Goal: Register for event/course

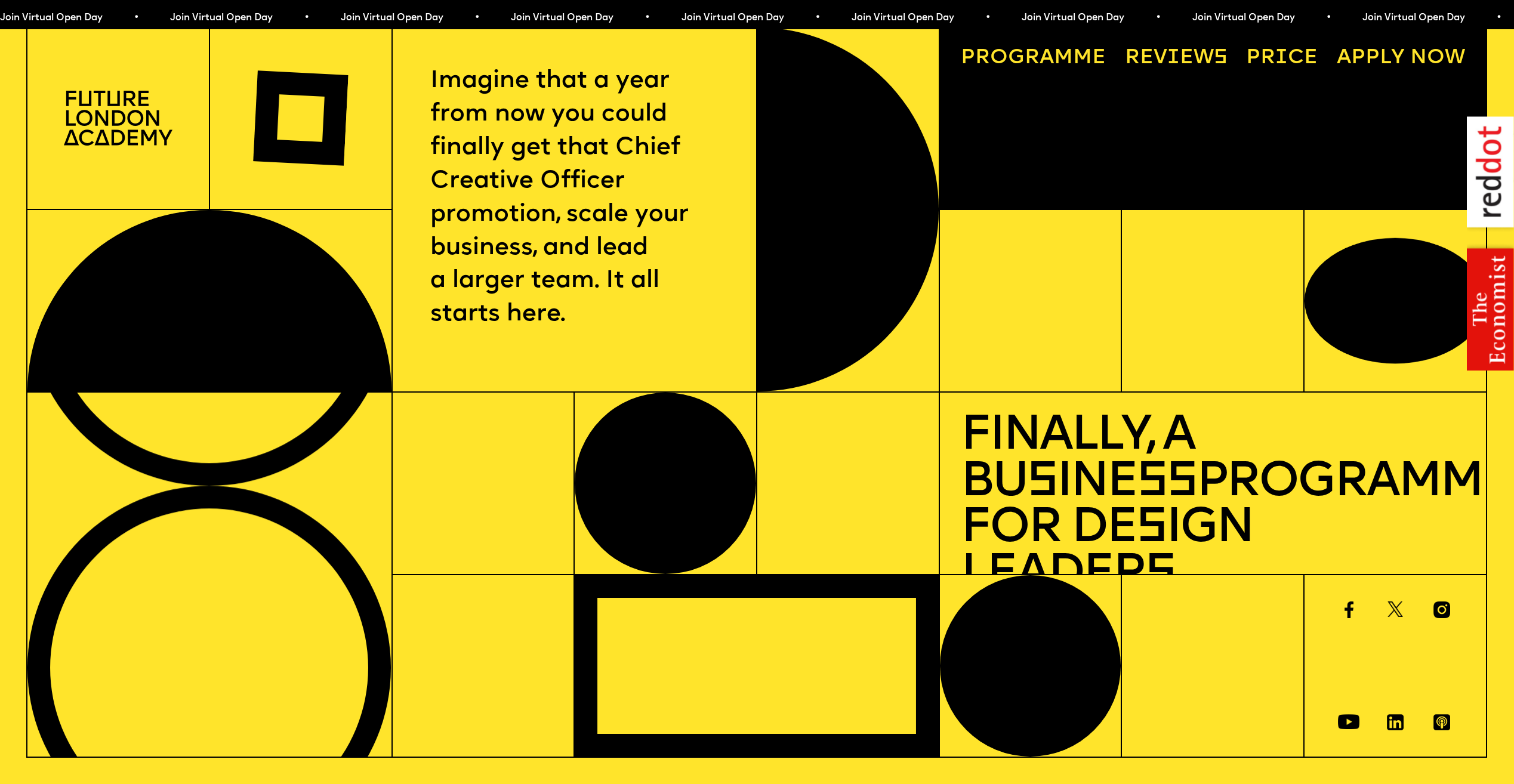
click at [684, 18] on span "Join Virtual Open Day • Join Virtual Open Day • Join Virtual Open Day • Join Vi…" at bounding box center [425, 17] width 851 height 9
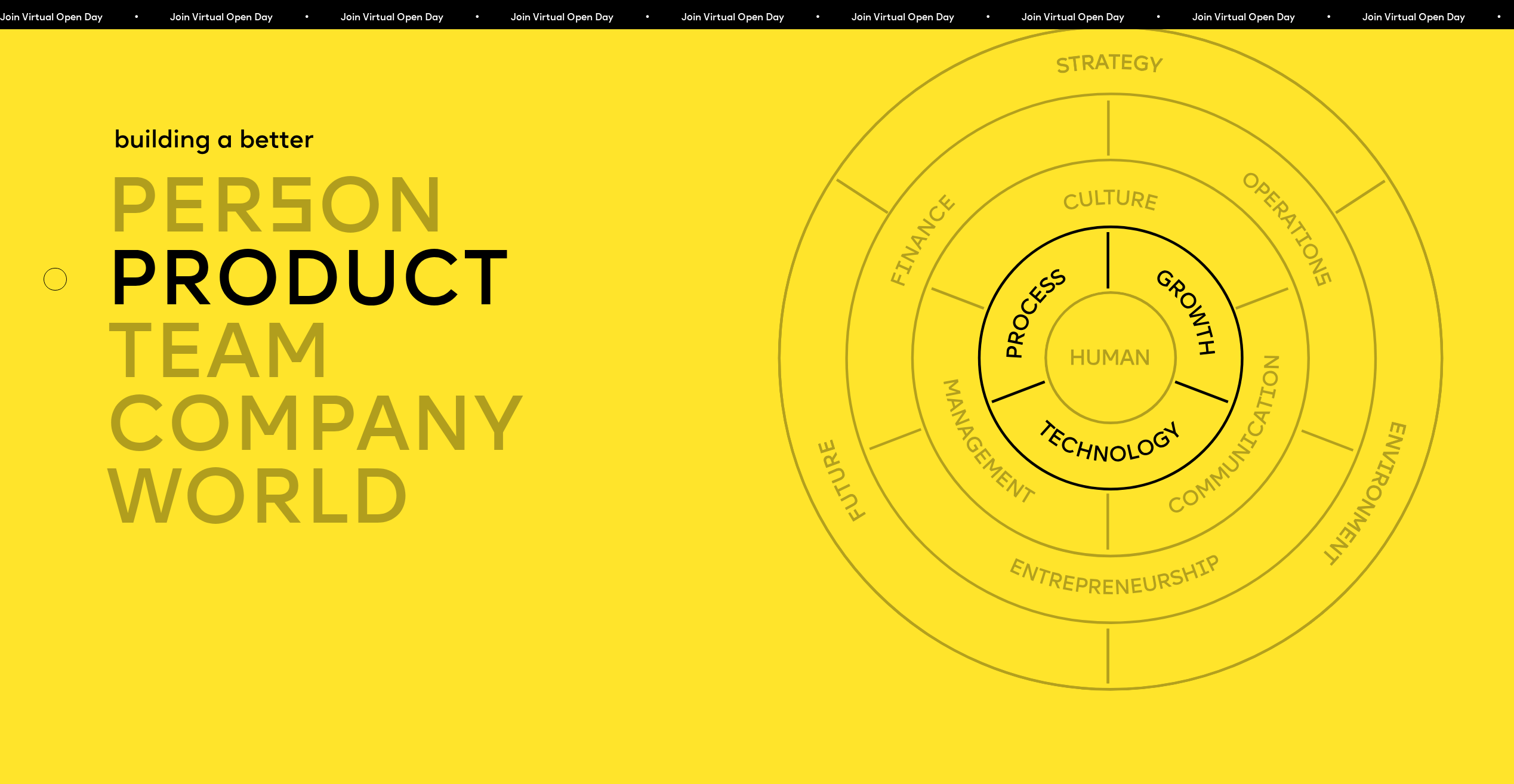
scroll to position [5430, 0]
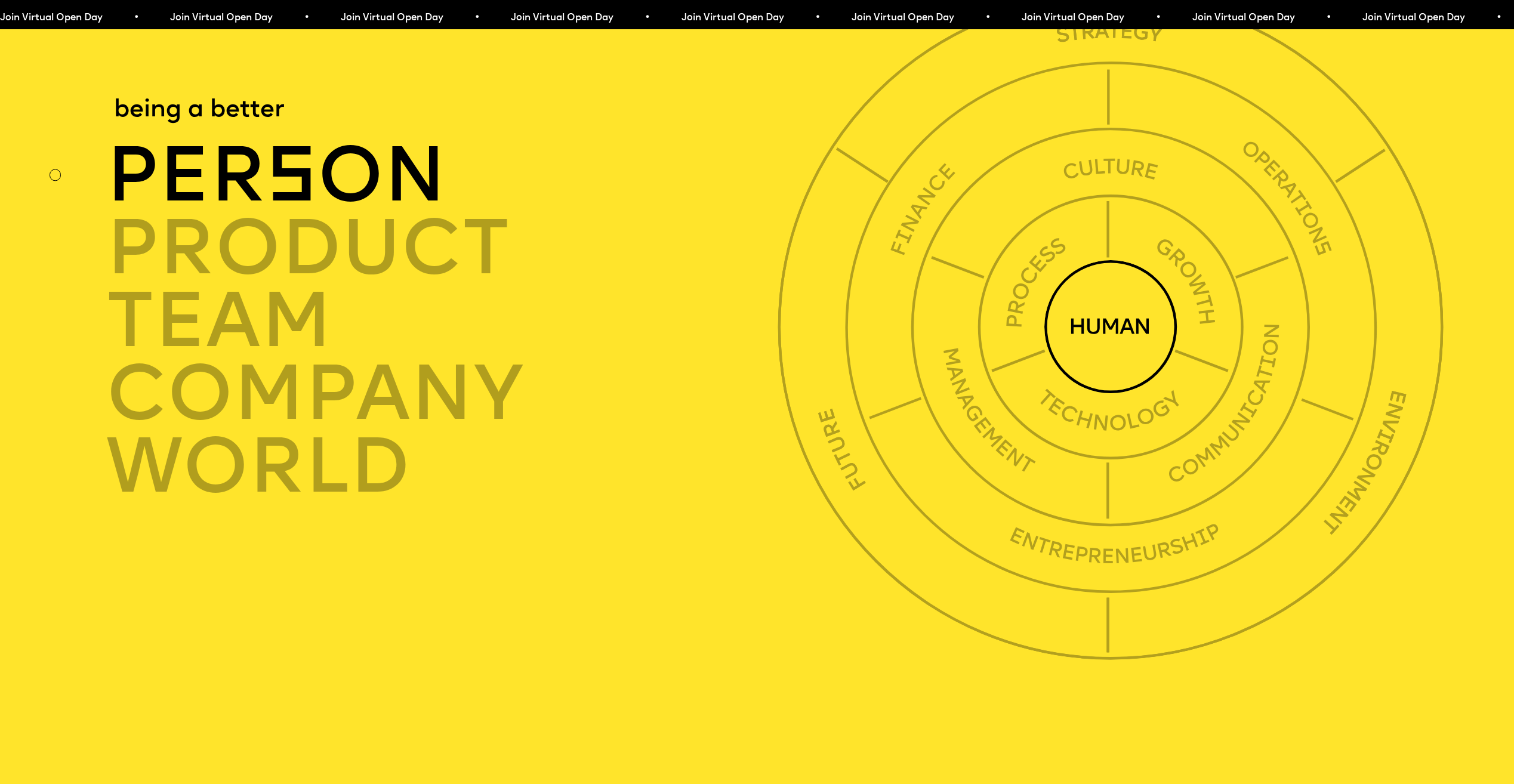
click at [1104, 354] on img at bounding box center [1111, 327] width 133 height 133
click at [1093, 356] on img at bounding box center [1111, 327] width 133 height 133
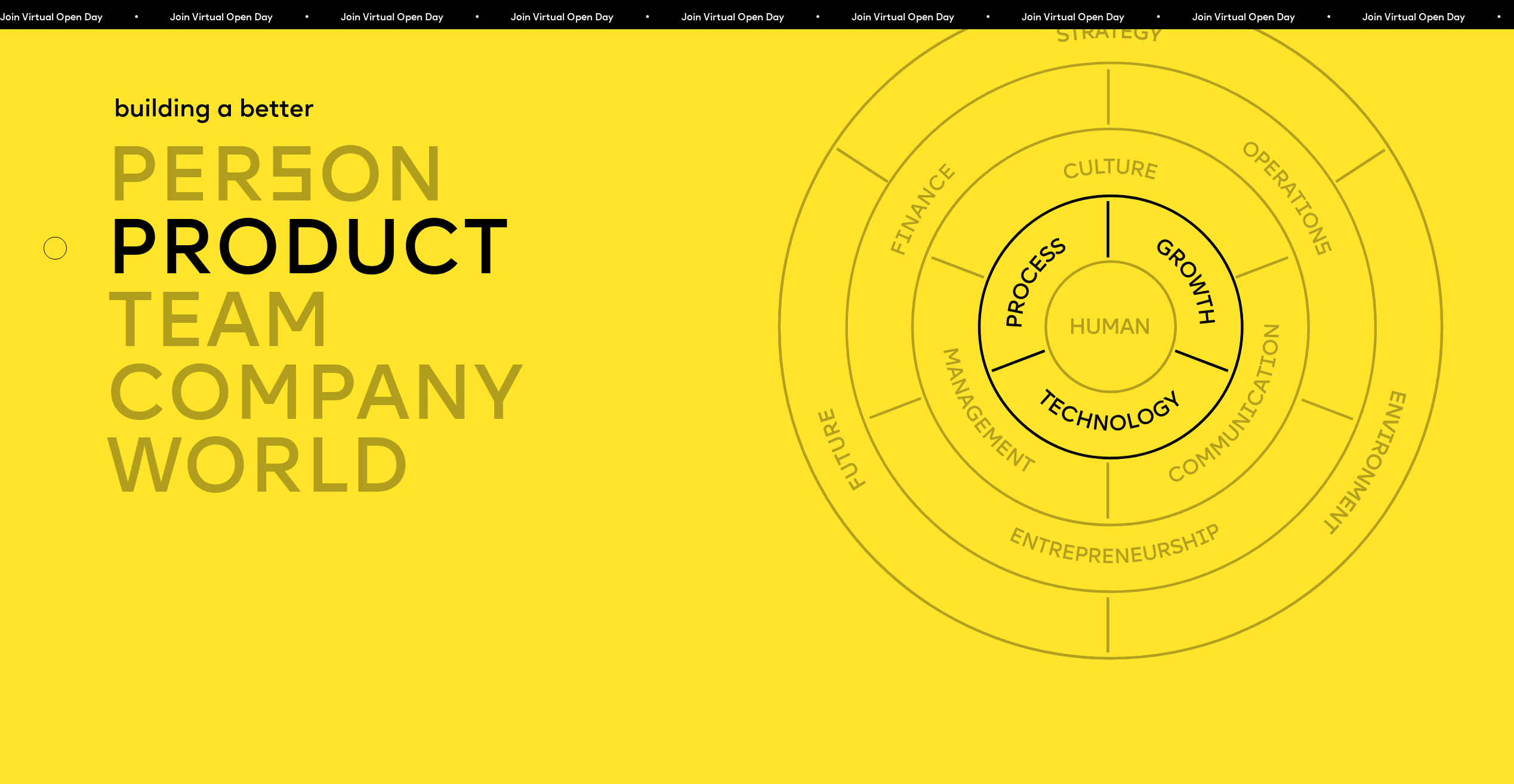
click at [1033, 316] on img at bounding box center [1111, 327] width 267 height 267
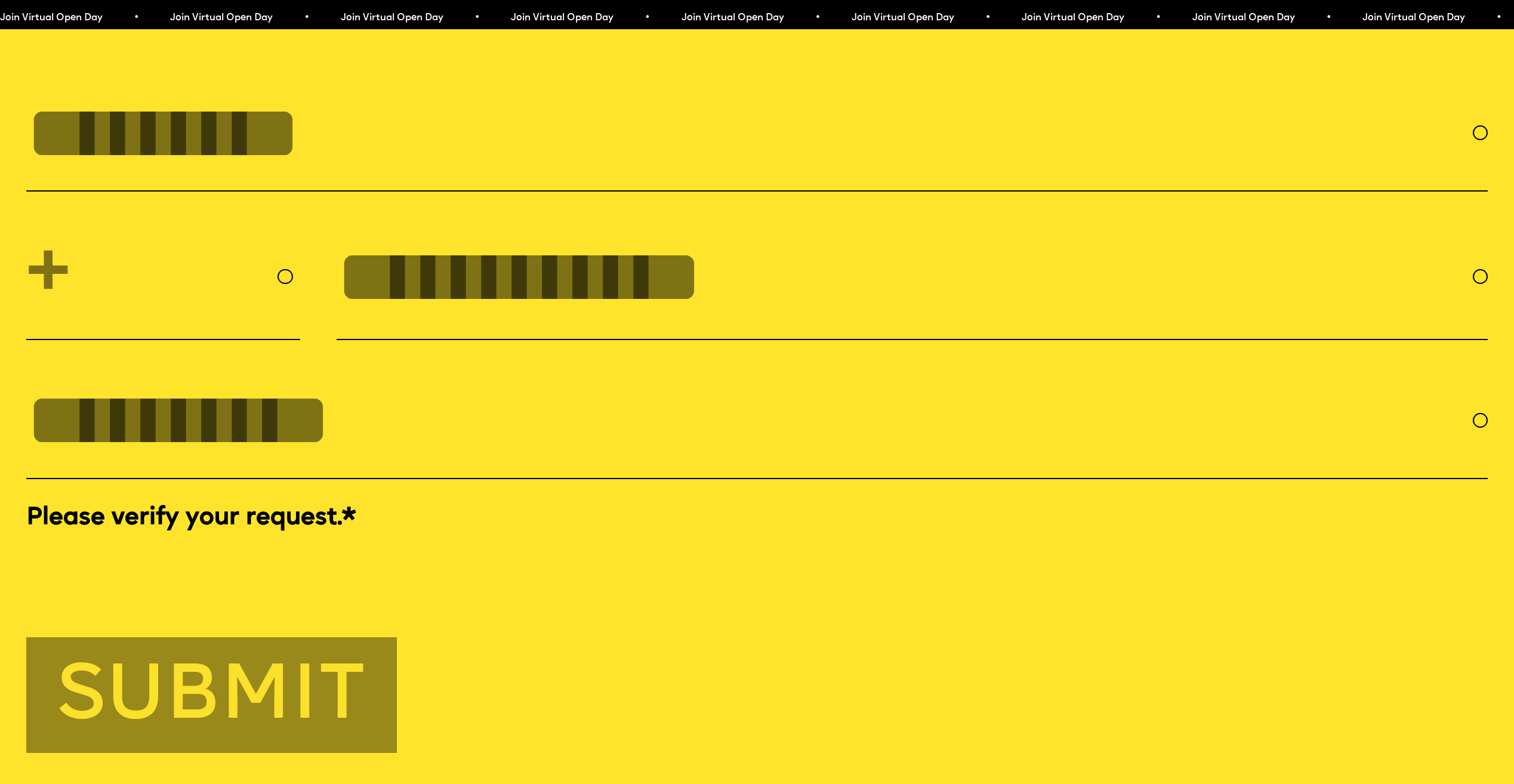
scroll to position [7161, 0]
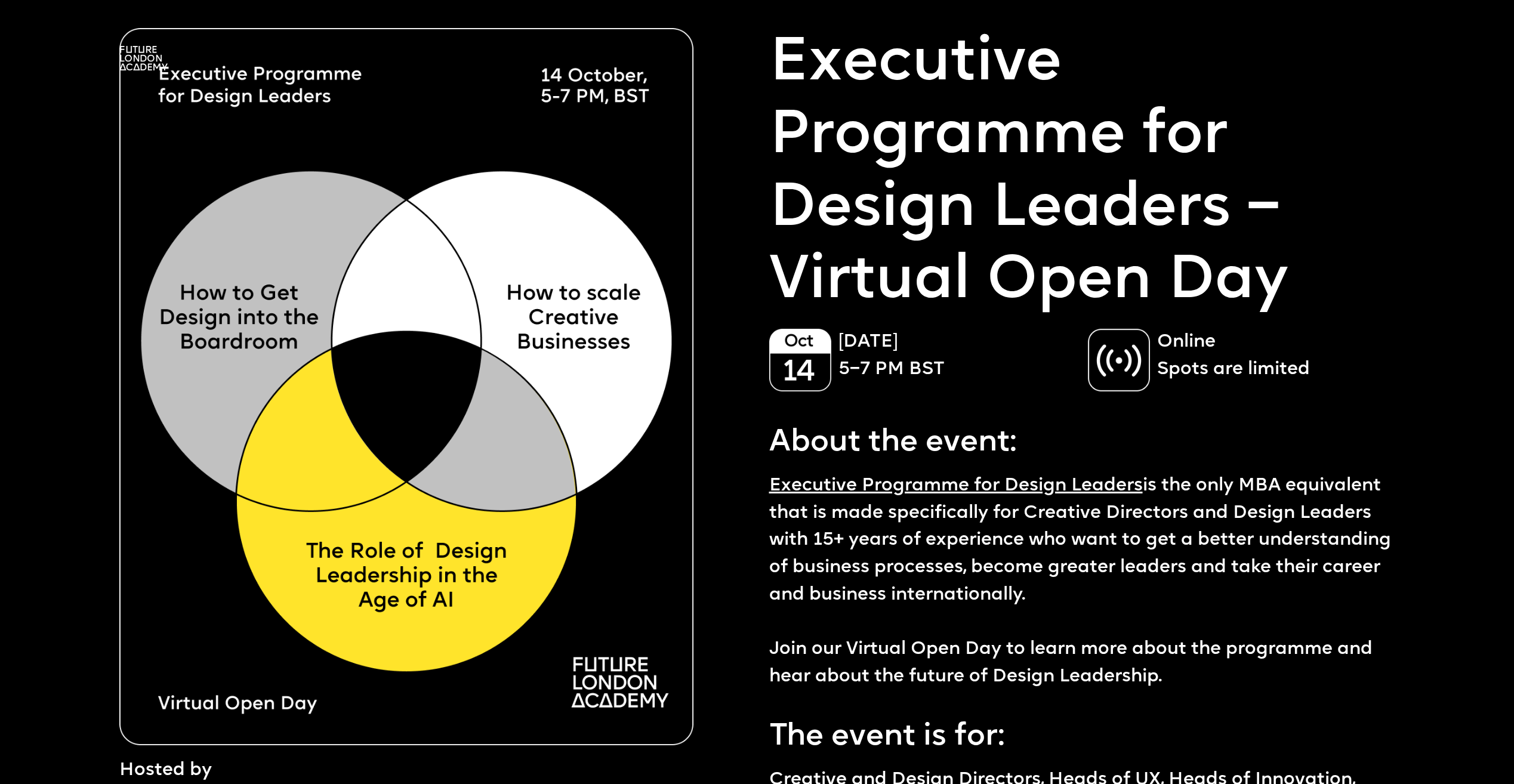
select select "***"
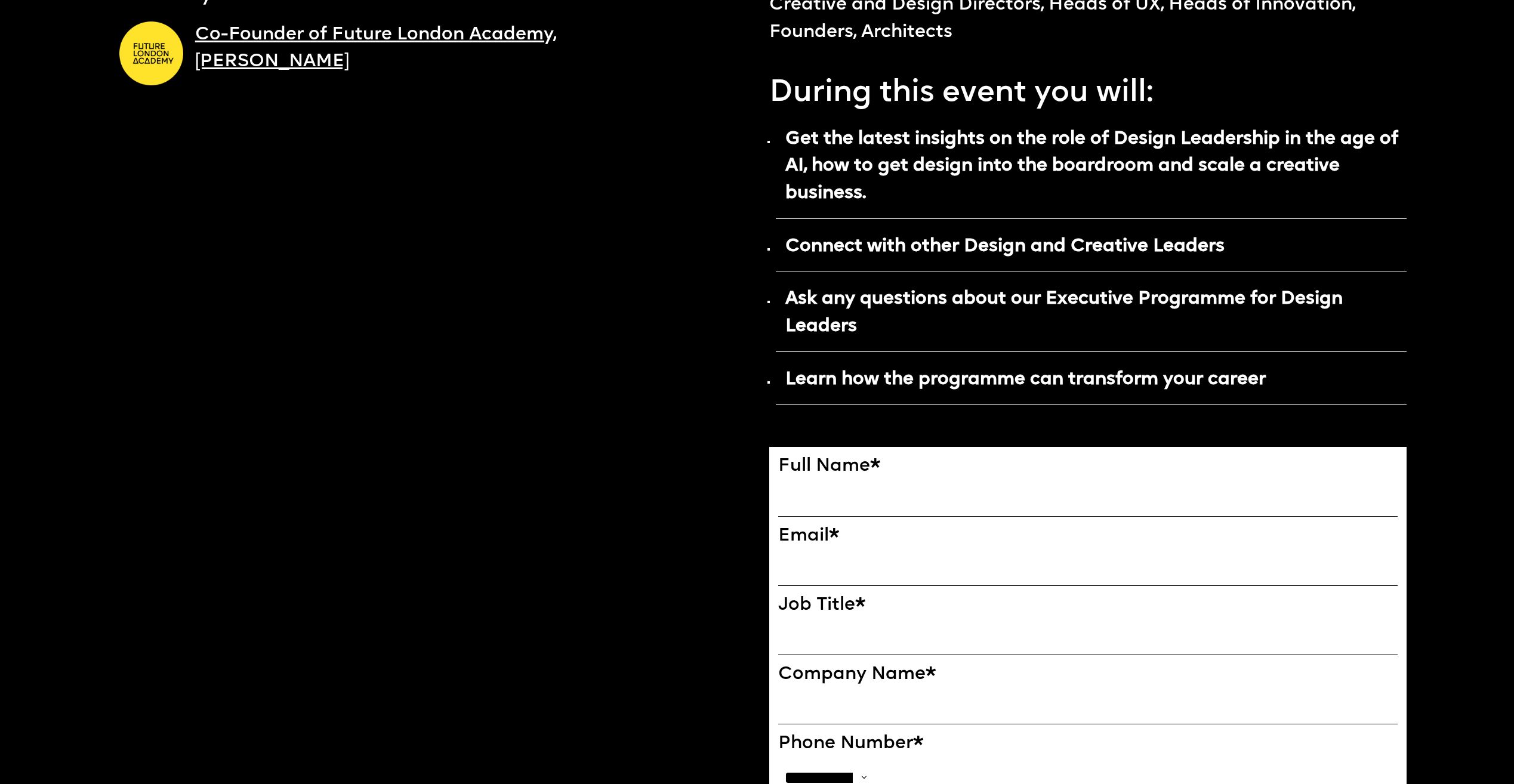
scroll to position [776, 0]
